Goal: Task Accomplishment & Management: Use online tool/utility

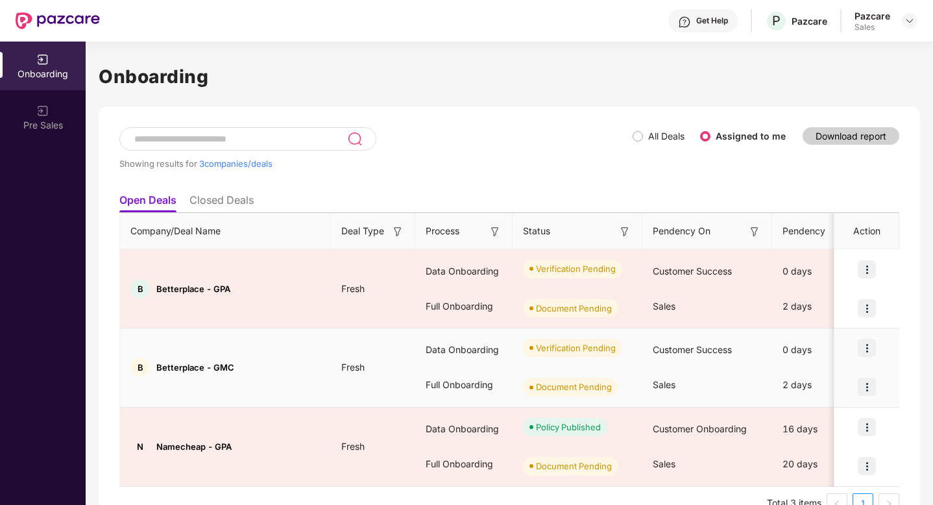
click at [868, 350] on img at bounding box center [867, 348] width 18 height 18
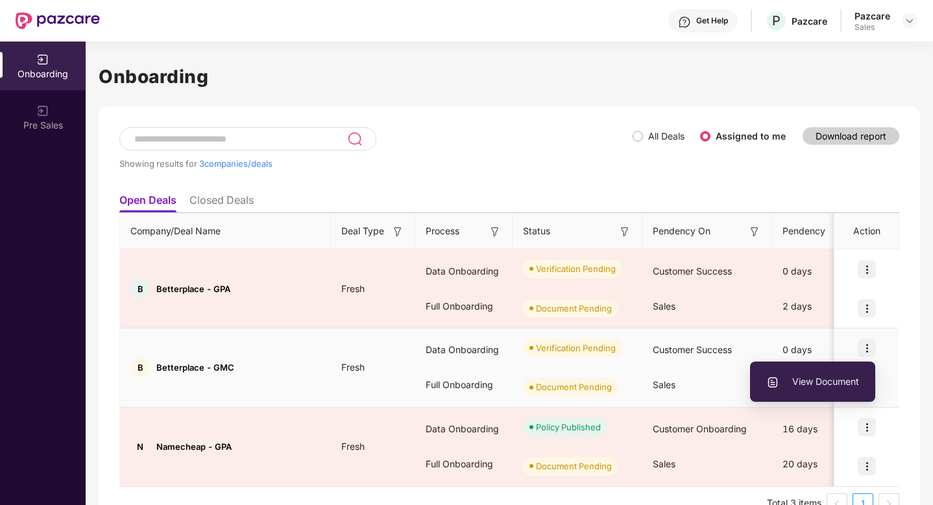
click at [804, 383] on span "View Document" at bounding box center [812, 381] width 93 height 14
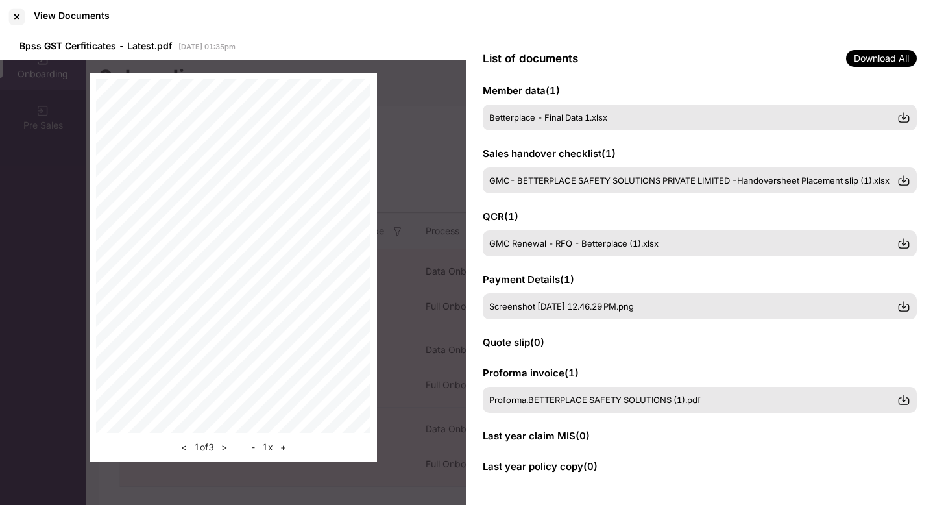
scroll to position [141, 0]
click at [23, 19] on div at bounding box center [16, 16] width 21 height 21
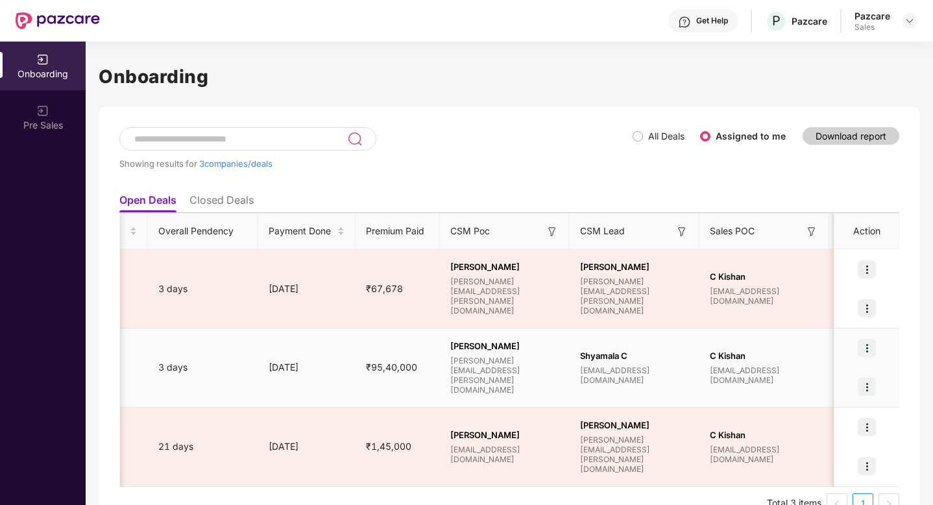
scroll to position [0, 728]
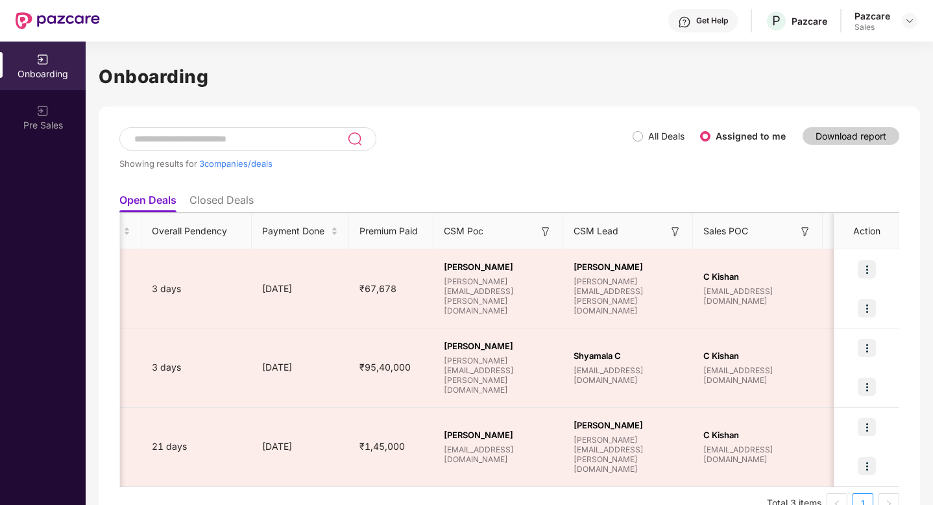
click at [537, 187] on ul "Open Deals Closed Deals" at bounding box center [509, 200] width 780 height 26
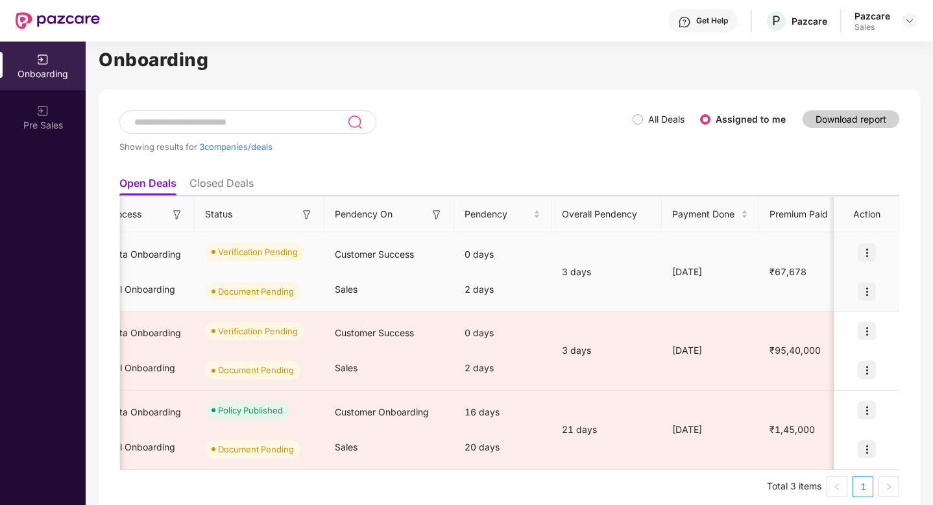
scroll to position [0, 320]
